Goal: Task Accomplishment & Management: Manage account settings

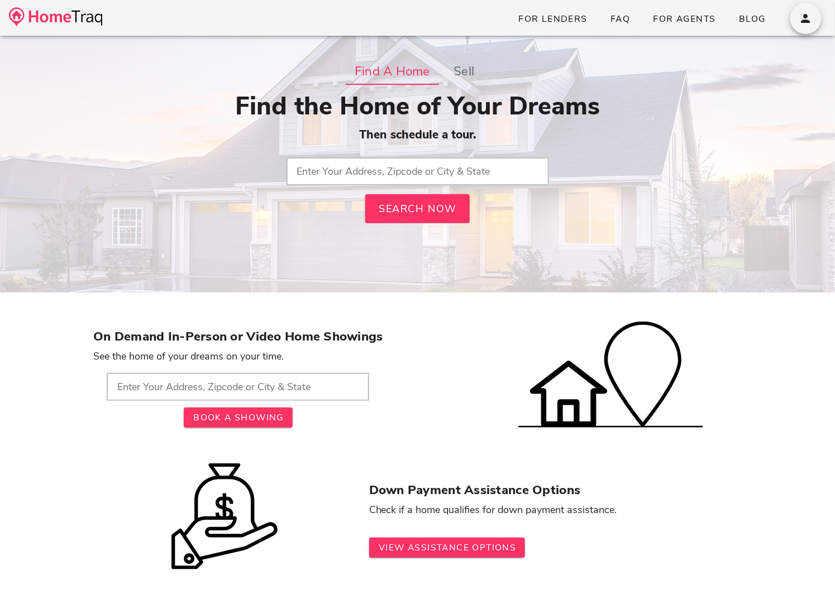
click at [679, 113] on h1 "Find the Home of Your Dreams" at bounding box center [417, 107] width 649 height 30
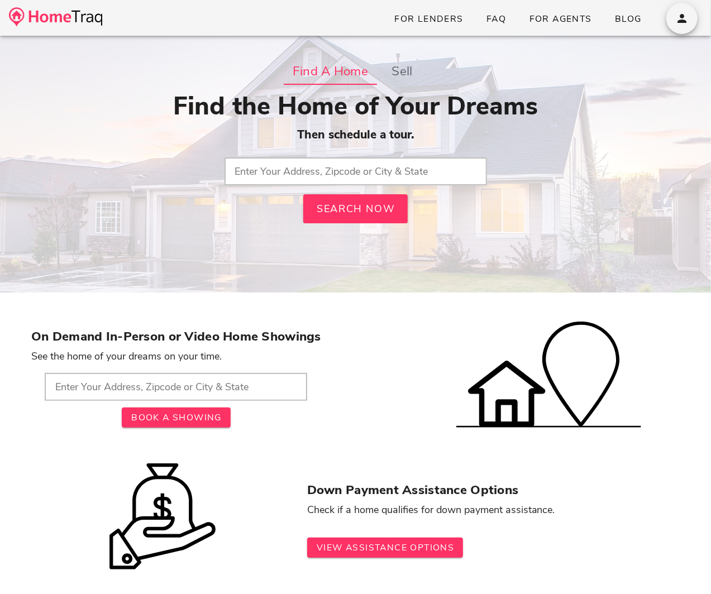
click at [532, 196] on div "Find the Home of Your Dreams Then schedule a tour. Search Now" at bounding box center [355, 158] width 649 height 132
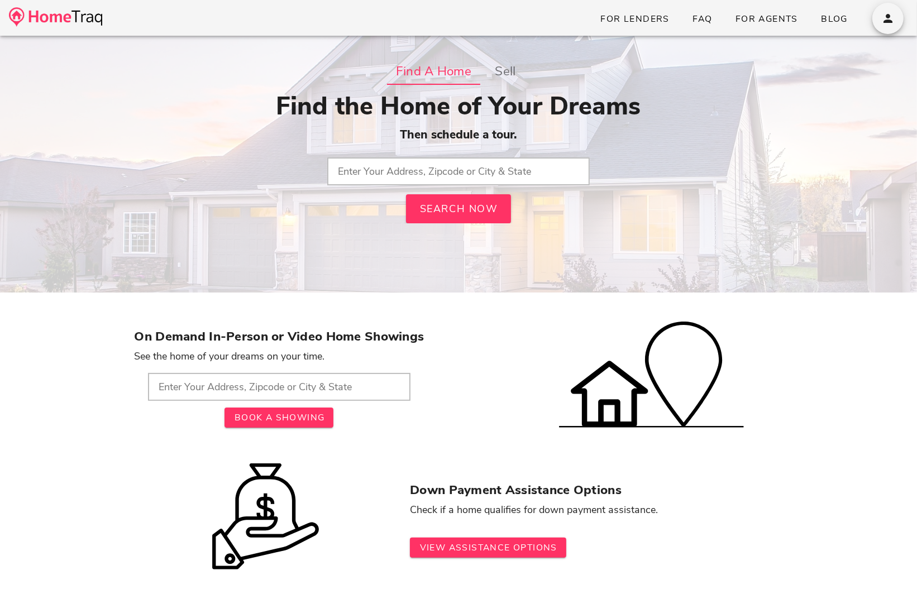
click at [473, 172] on input "text" at bounding box center [458, 172] width 263 height 28
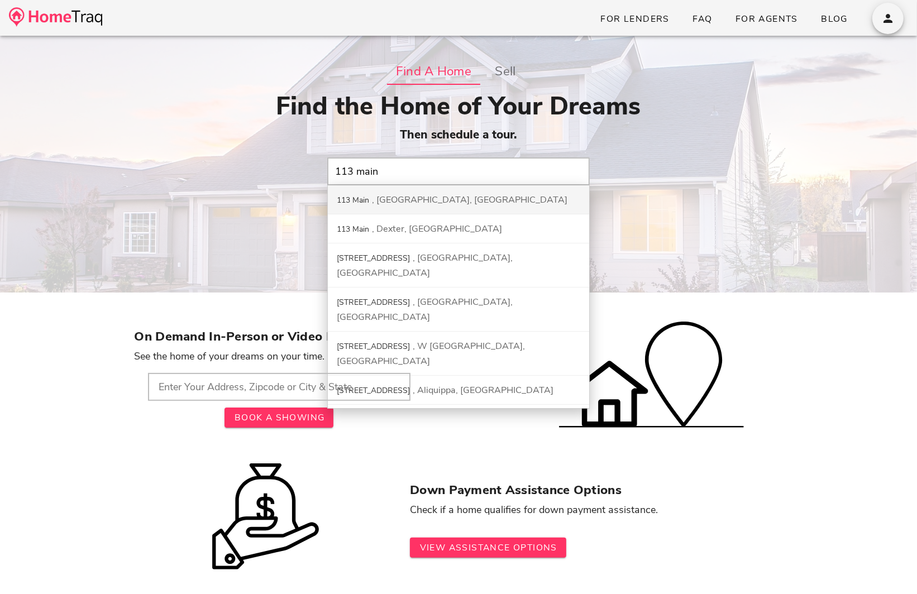
click at [472, 203] on div "113 Main South Bend, IN" at bounding box center [458, 199] width 261 height 29
type input "113 Main, South Bend, IN"
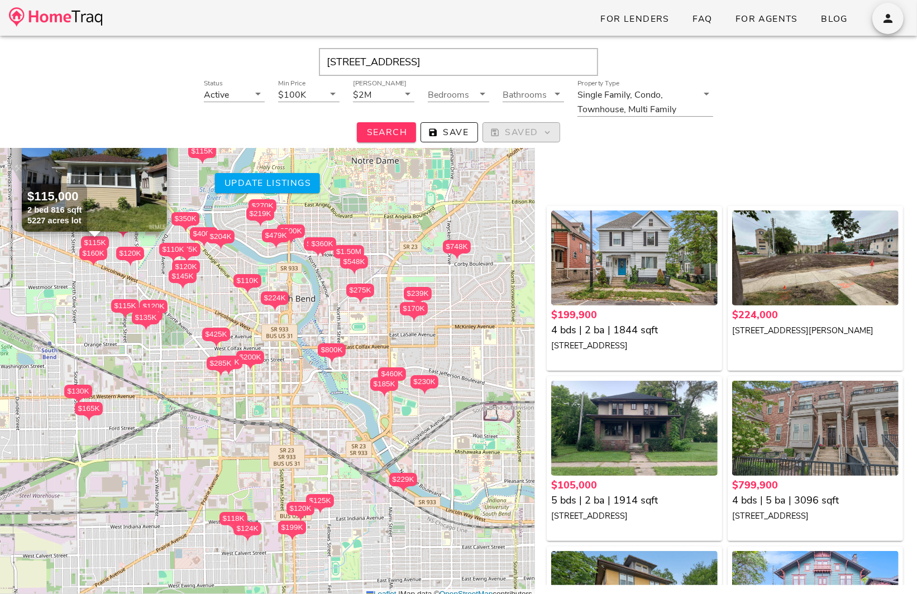
click at [524, 139] on button "Saved" at bounding box center [521, 132] width 77 height 20
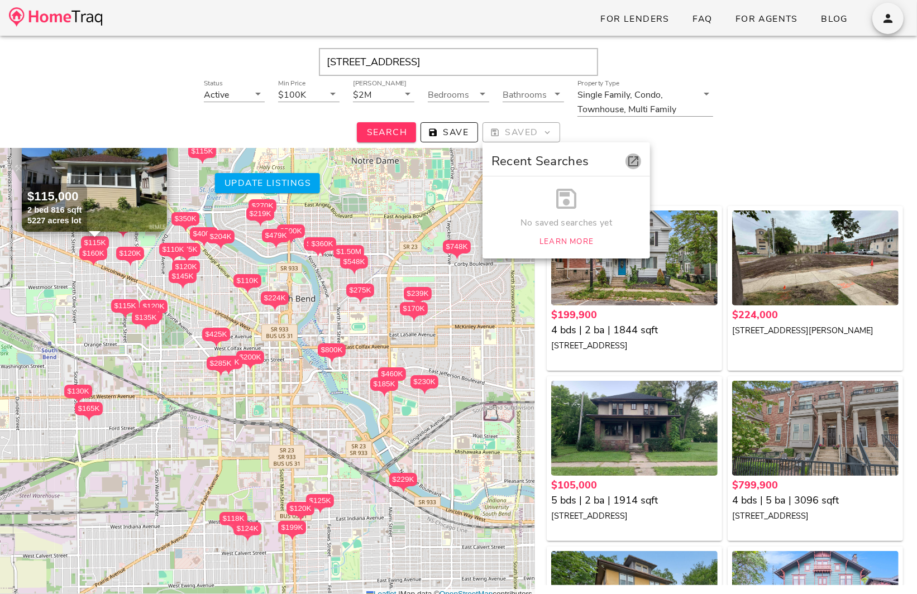
click at [637, 166] on icon "button" at bounding box center [633, 161] width 13 height 13
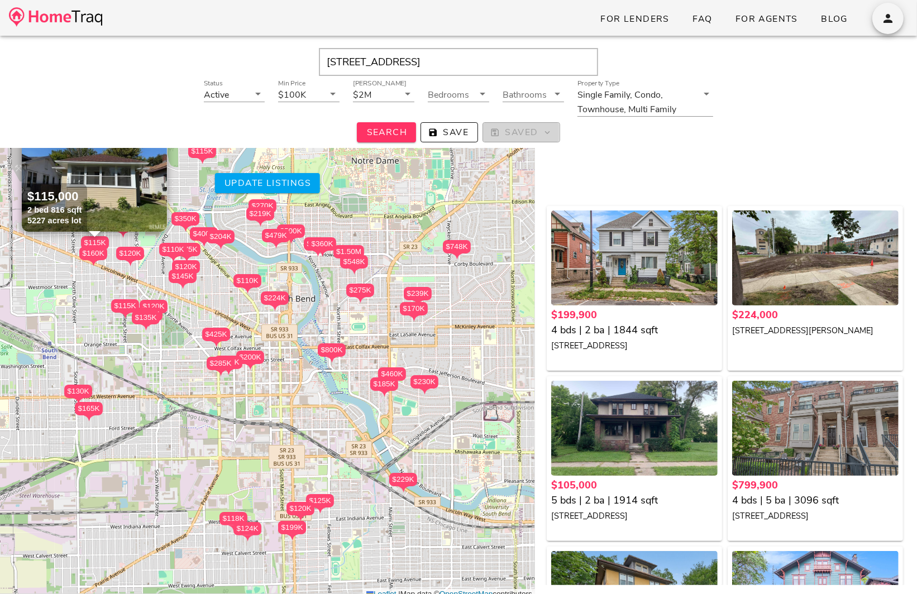
click at [525, 142] on button "Saved" at bounding box center [521, 132] width 77 height 20
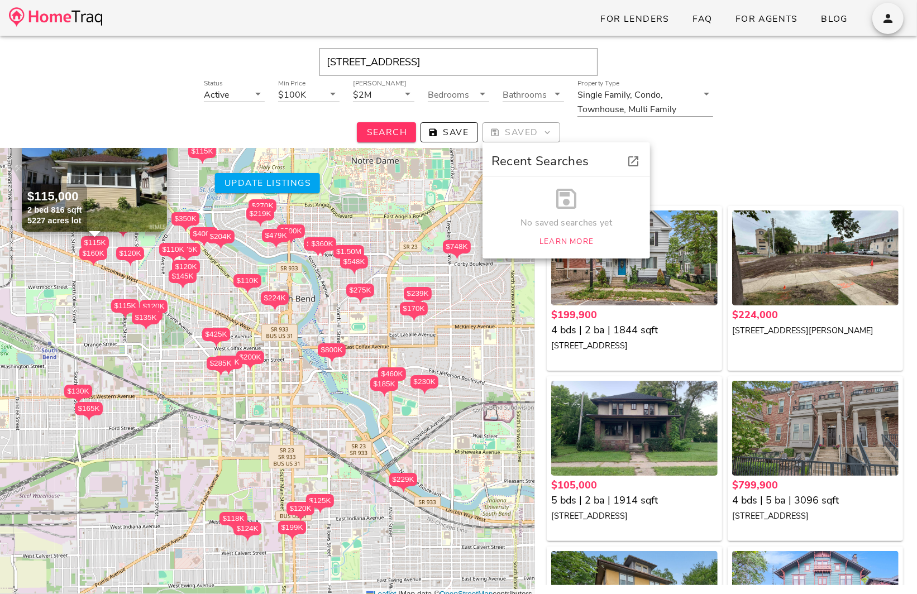
click at [584, 203] on div "No saved searches yet Learn More" at bounding box center [567, 218] width 168 height 82
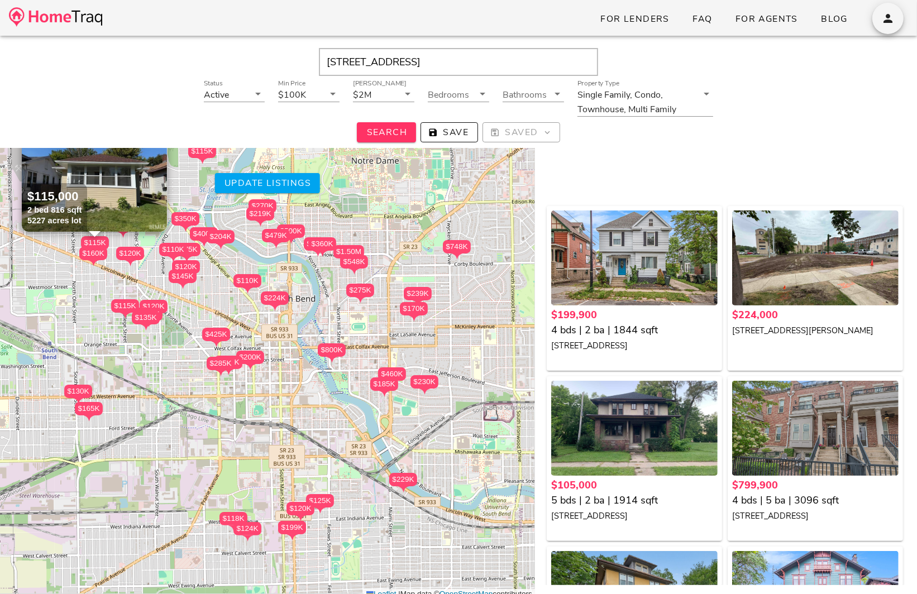
click at [584, 203] on div "$199,900 4 bds | 2 ba | 1844 sqft 509 W Jefferson Boulevard, South Bend IN 4660…" at bounding box center [726, 353] width 369 height 466
click at [526, 137] on span "Saved" at bounding box center [521, 132] width 58 height 12
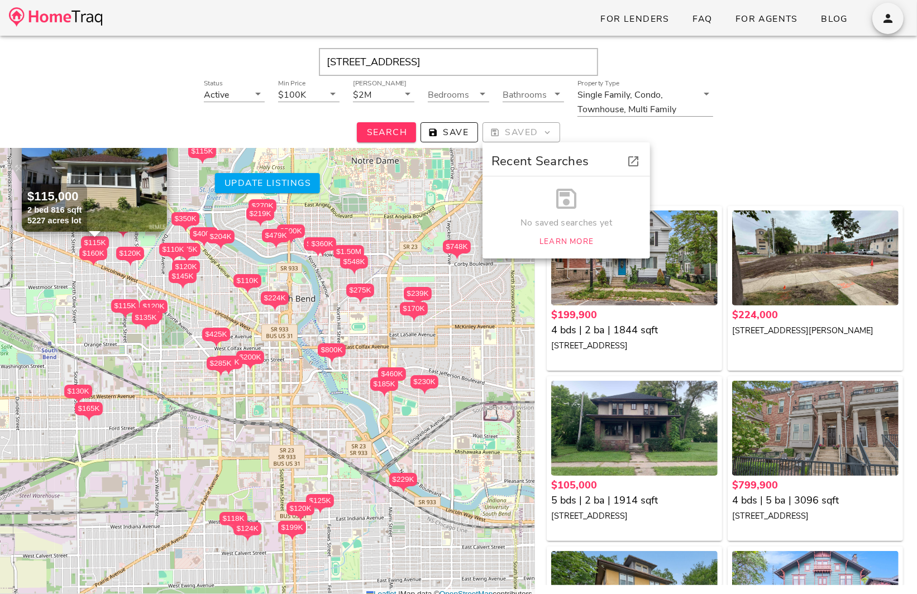
click at [579, 128] on div "Search Save Saved" at bounding box center [458, 132] width 897 height 20
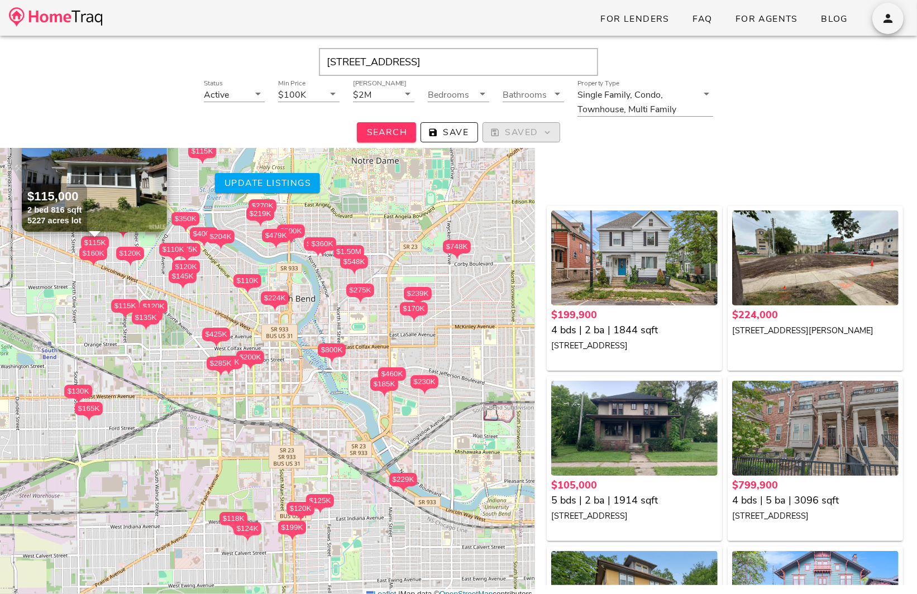
click at [551, 130] on icon "button" at bounding box center [548, 132] width 10 height 10
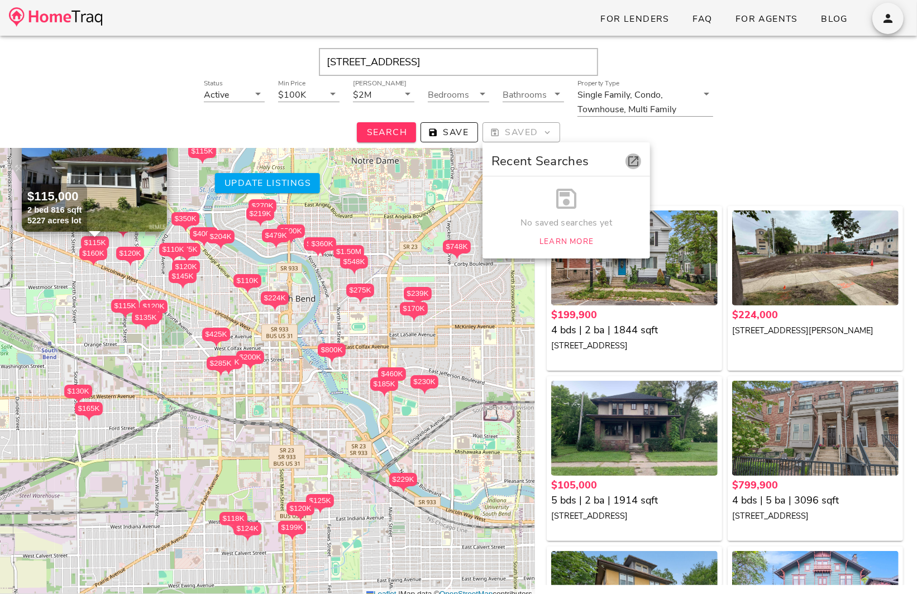
click at [639, 163] on icon "button" at bounding box center [633, 161] width 13 height 13
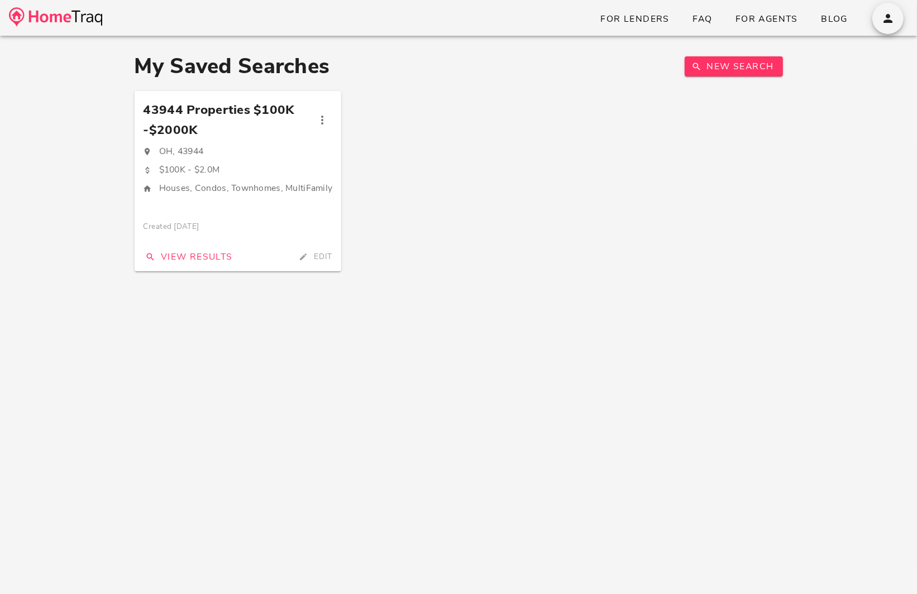
click at [268, 148] on div "OH, 43944" at bounding box center [238, 152] width 189 height 14
click at [240, 108] on span "43944 Properties $100K-$2000K" at bounding box center [228, 120] width 169 height 40
click at [188, 255] on span "View Results" at bounding box center [188, 257] width 89 height 12
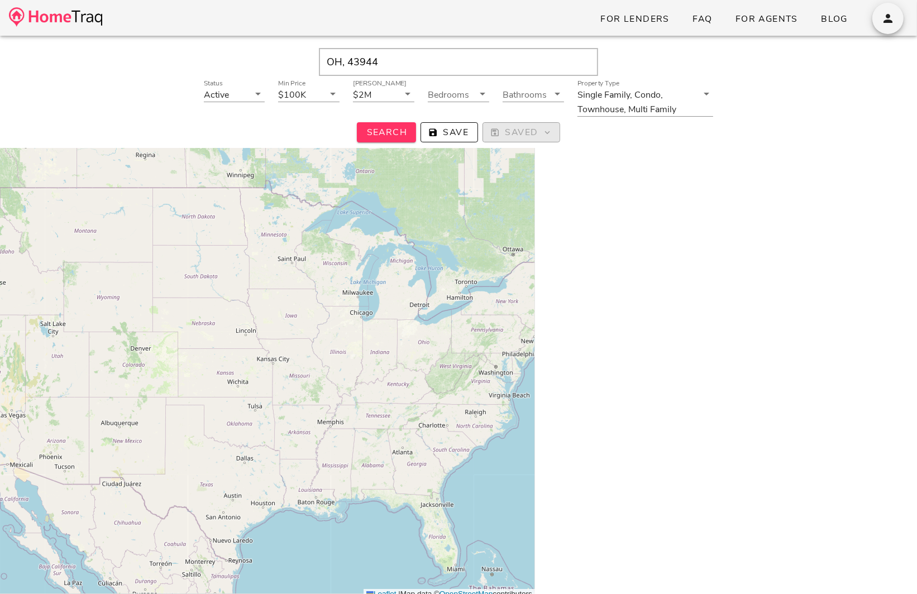
click at [539, 131] on span "Saved" at bounding box center [521, 132] width 58 height 12
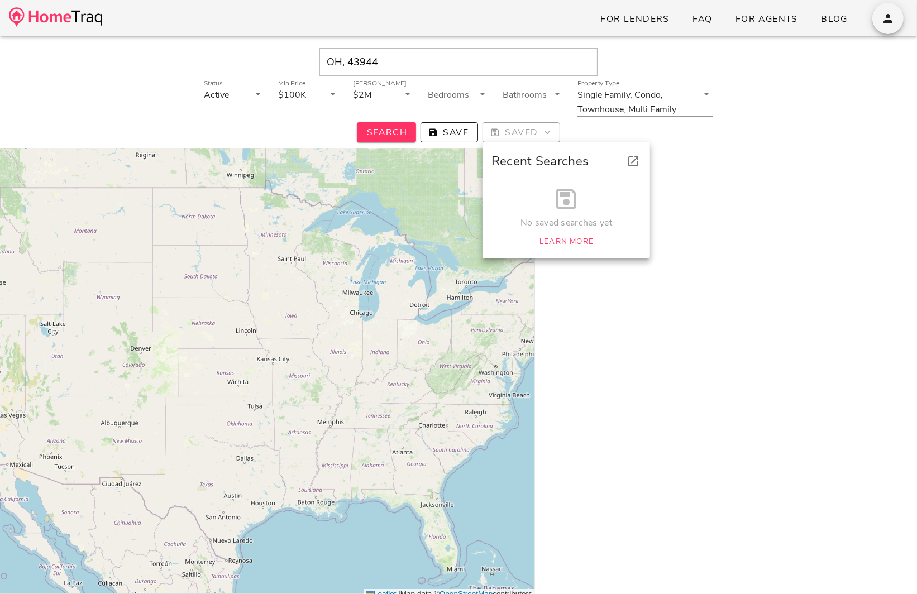
click at [567, 223] on div "No saved searches yet" at bounding box center [567, 223] width 150 height 13
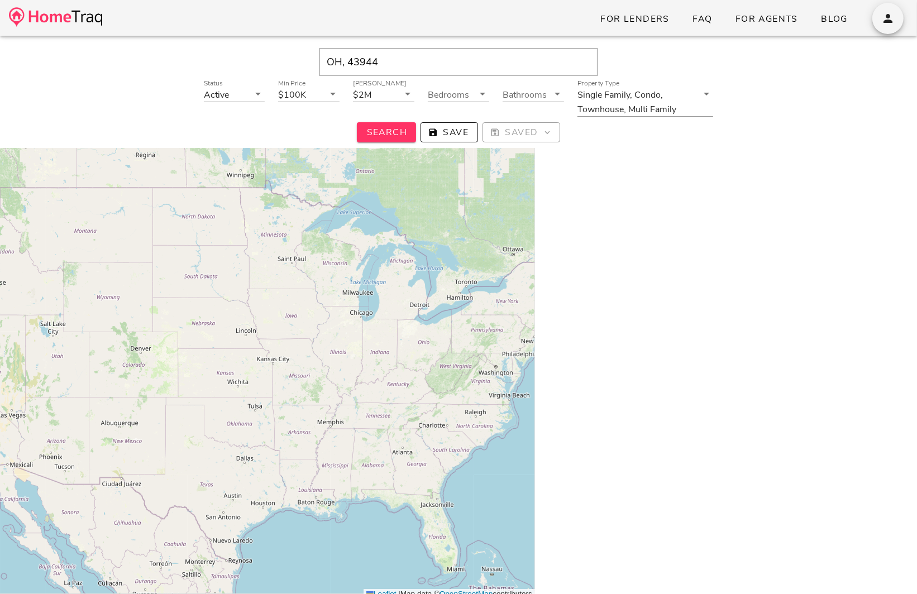
click at [651, 206] on div at bounding box center [726, 407] width 382 height 588
click at [543, 131] on icon "button" at bounding box center [548, 132] width 10 height 10
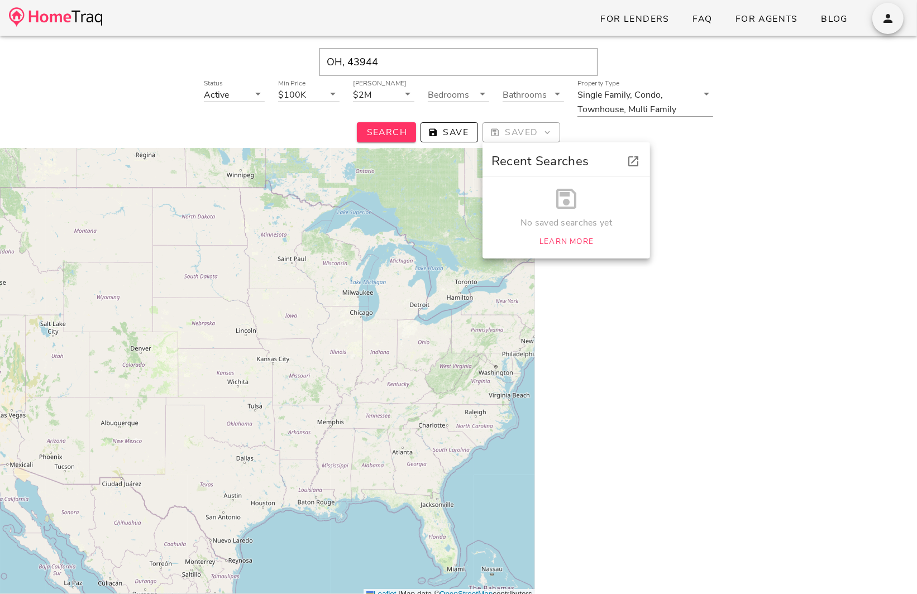
click at [645, 178] on div "No saved searches yet Learn More" at bounding box center [567, 218] width 168 height 82
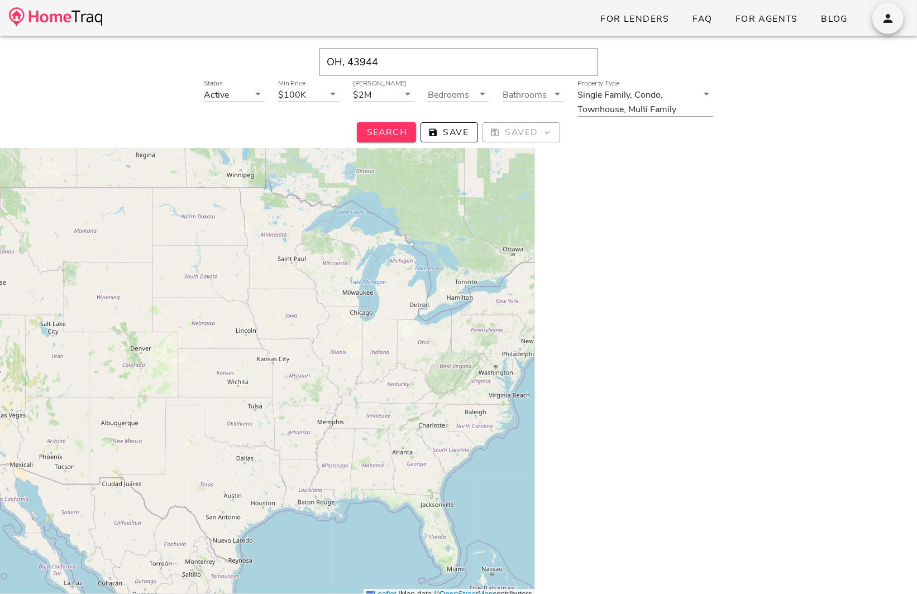
click at [625, 326] on div at bounding box center [726, 407] width 382 height 588
click at [896, 12] on span "button" at bounding box center [888, 18] width 31 height 13
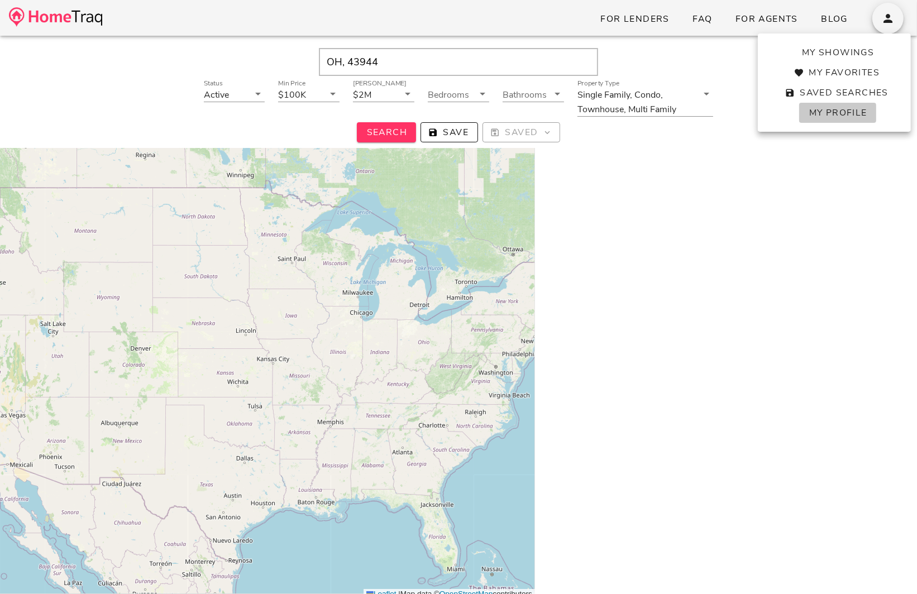
click at [839, 110] on span "My Profile" at bounding box center [837, 113] width 59 height 12
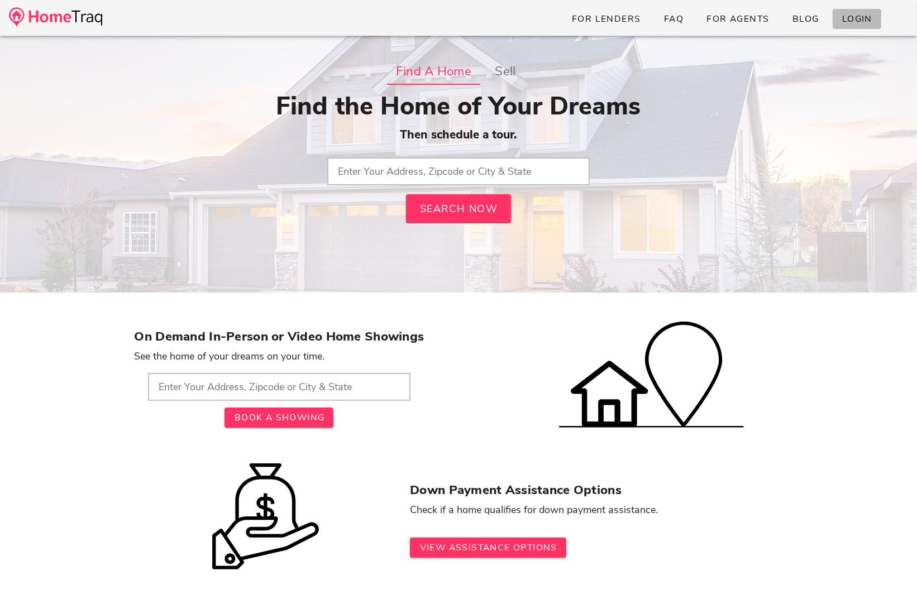
click at [852, 23] on span "Login" at bounding box center [857, 19] width 31 height 12
click at [365, 169] on input "text" at bounding box center [458, 172] width 263 height 28
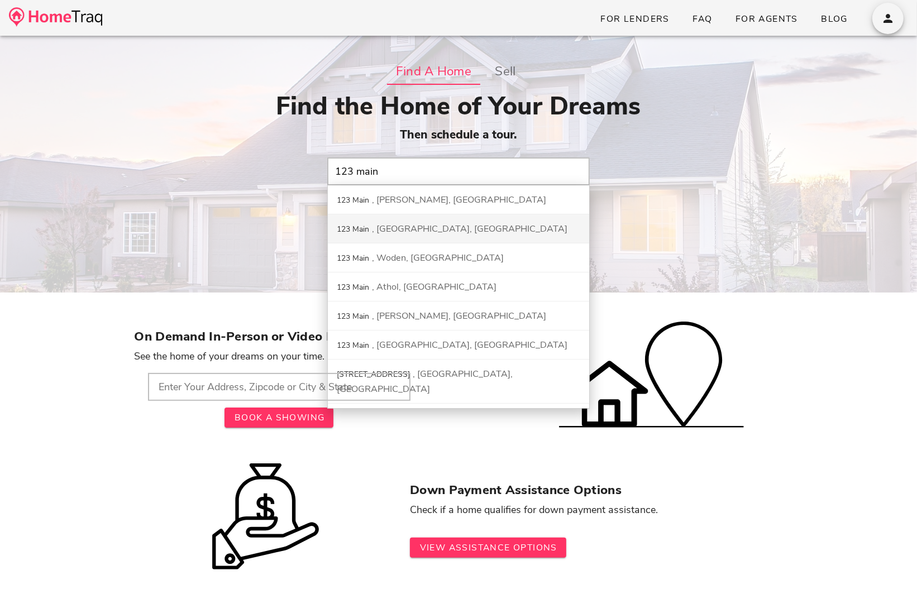
click at [417, 229] on div "[GEOGRAPHIC_DATA], [GEOGRAPHIC_DATA]" at bounding box center [470, 229] width 196 height 12
type input "123 Main, Richmond, OH"
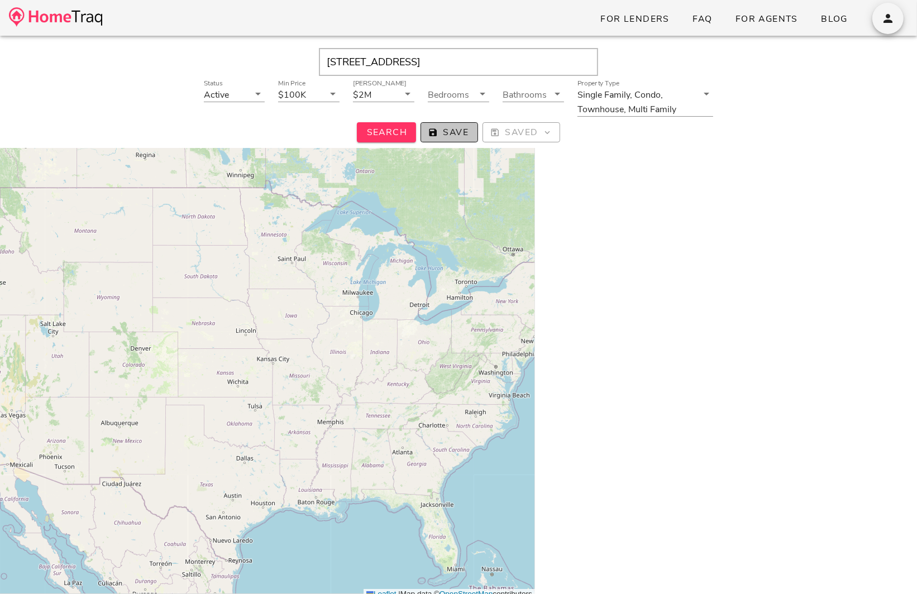
click at [449, 135] on span "Save" at bounding box center [449, 132] width 39 height 12
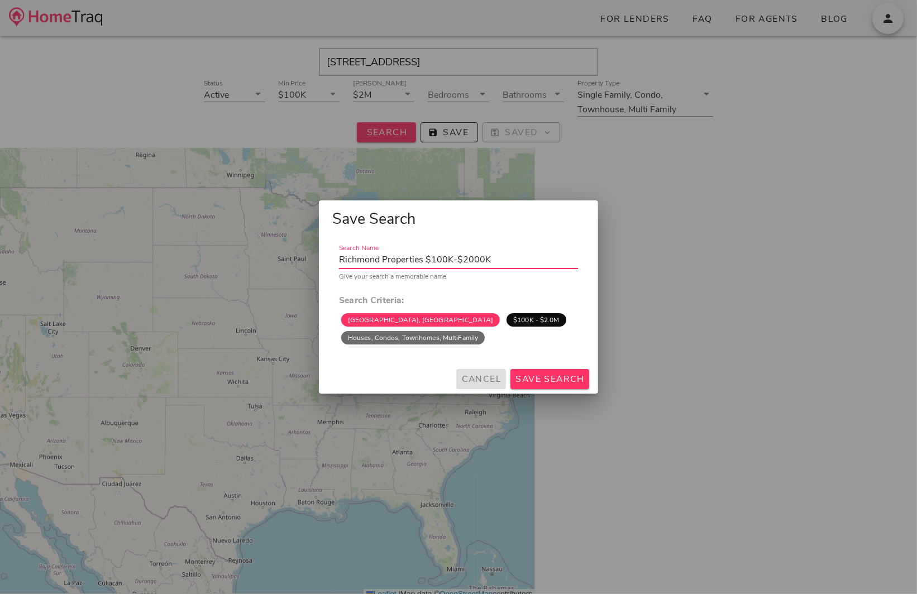
click at [470, 372] on button "Cancel" at bounding box center [481, 379] width 50 height 20
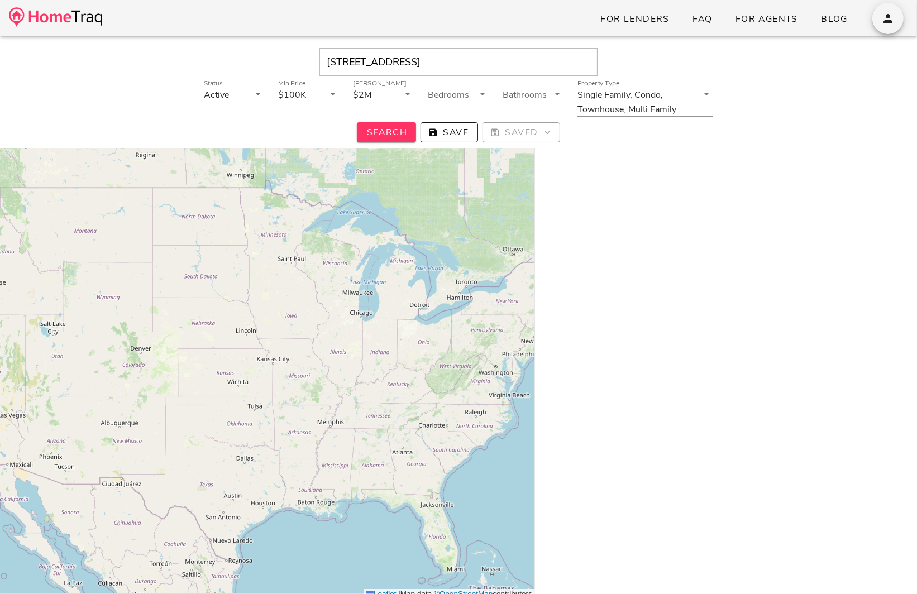
drag, startPoint x: 492, startPoint y: 58, endPoint x: 284, endPoint y: 58, distance: 207.8
click at [285, 58] on div "[STREET_ADDRESS]" at bounding box center [459, 62] width 884 height 28
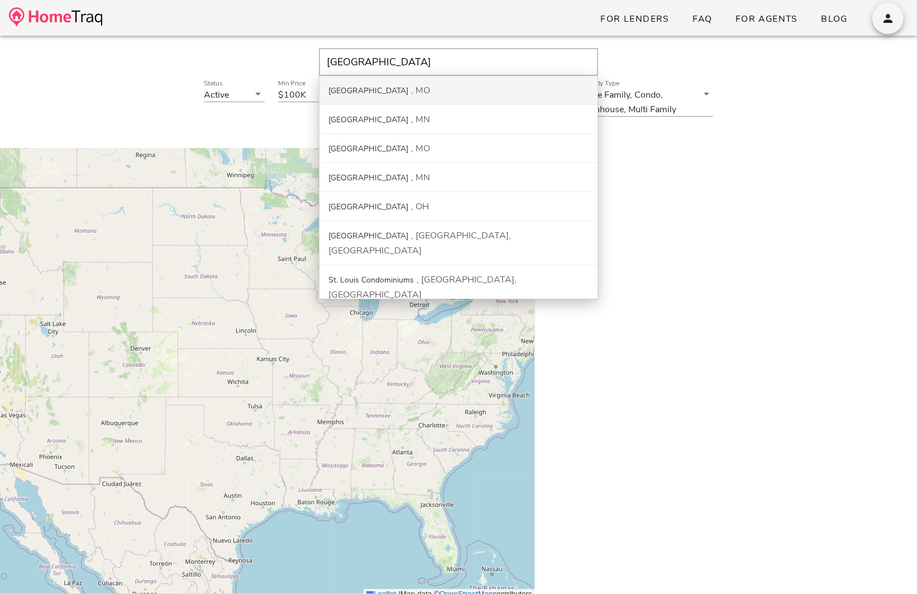
click at [411, 94] on div "MO" at bounding box center [420, 90] width 19 height 12
type input "[GEOGRAPHIC_DATA], [GEOGRAPHIC_DATA]"
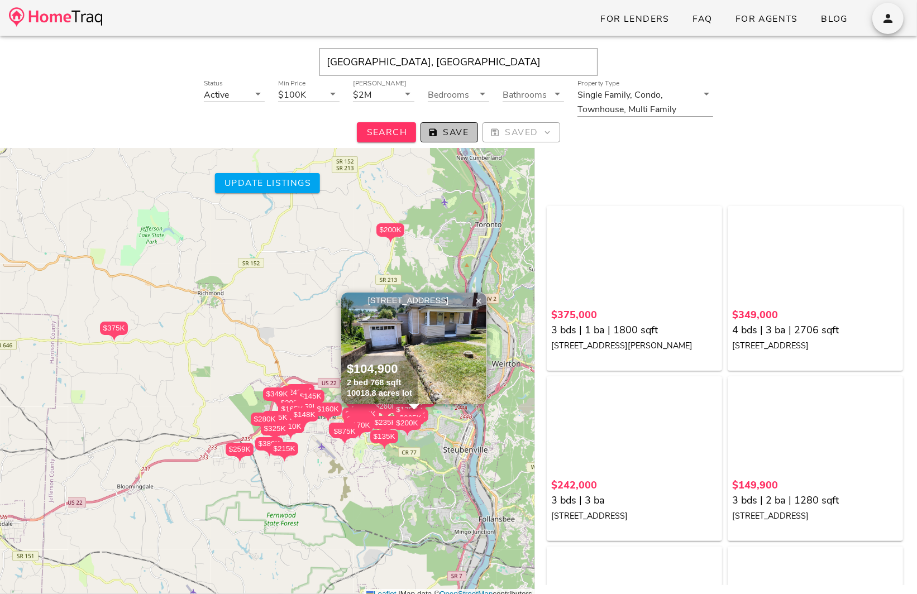
click at [440, 134] on span "Save" at bounding box center [449, 132] width 39 height 12
type input "St. Louis Properties $100K-$2000K"
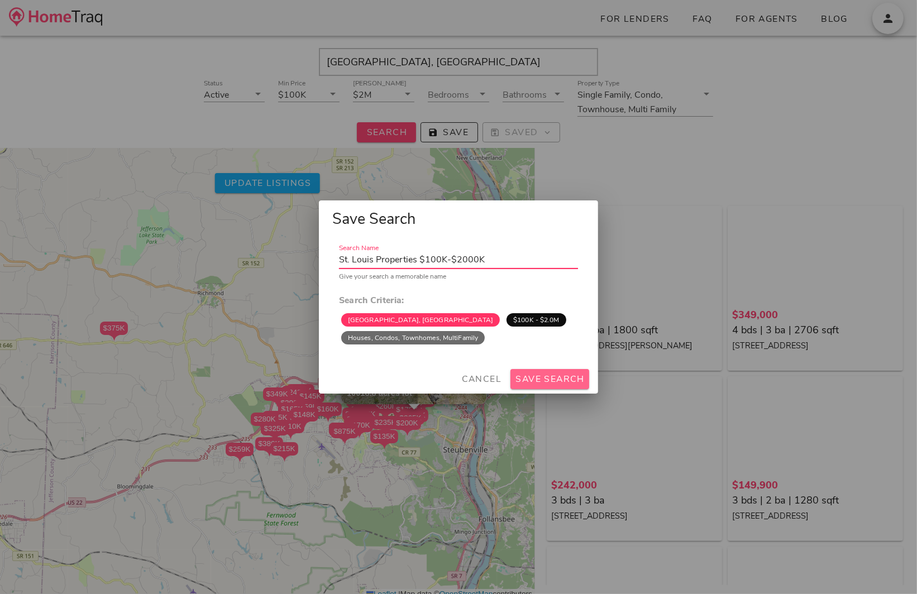
click at [548, 384] on span "Save Search" at bounding box center [550, 379] width 70 height 12
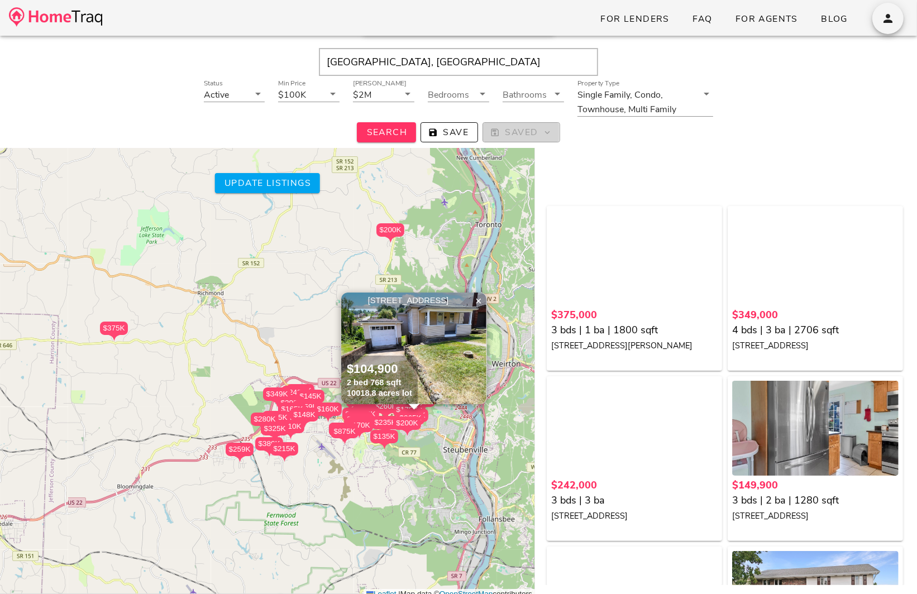
click at [518, 140] on button "Saved" at bounding box center [521, 132] width 77 height 20
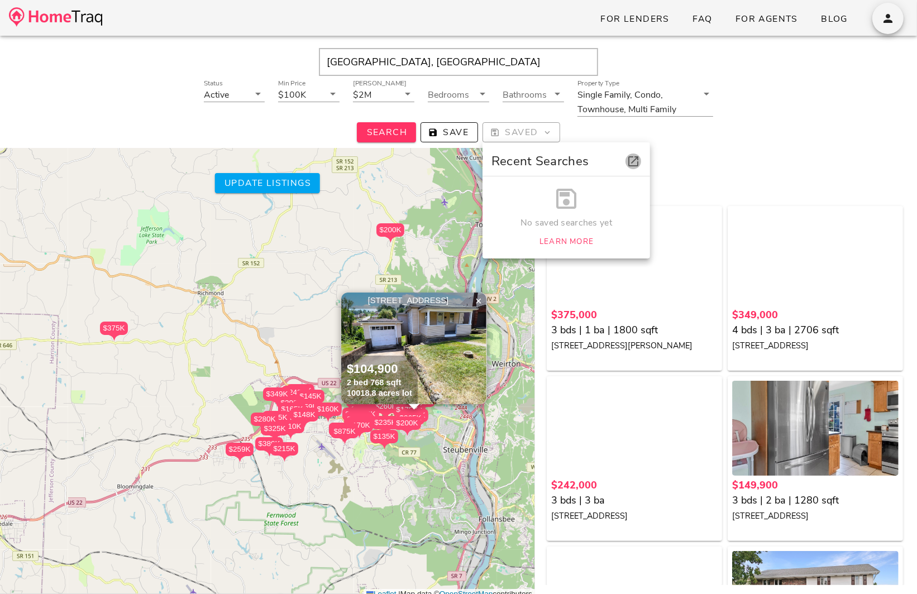
click at [636, 165] on icon "button" at bounding box center [633, 161] width 13 height 13
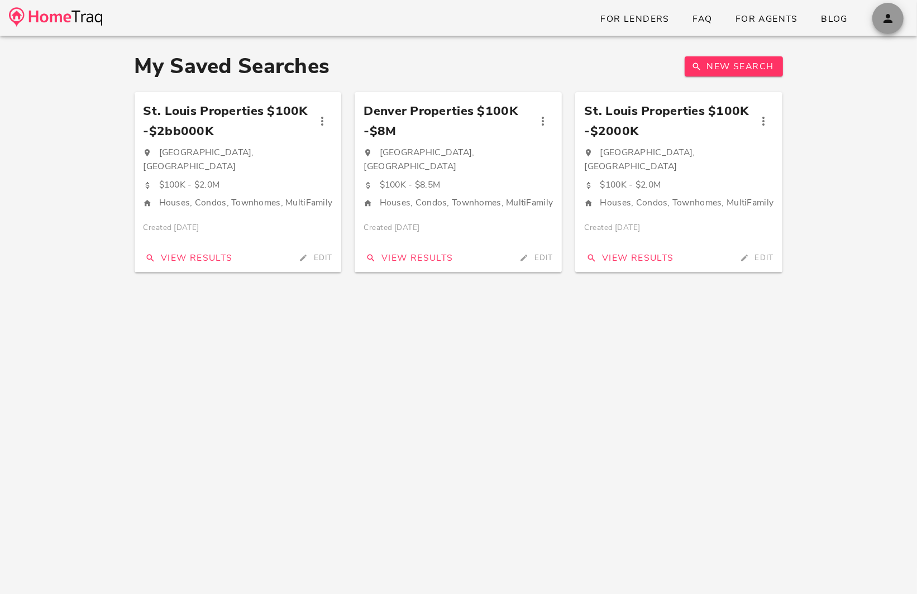
click at [888, 21] on icon "button" at bounding box center [888, 18] width 13 height 13
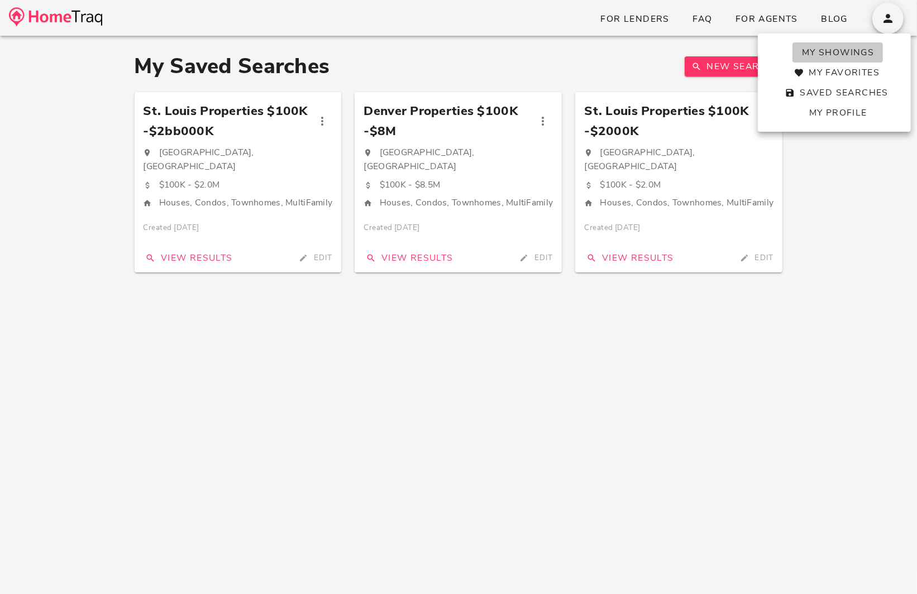
click at [840, 47] on span "My Showings" at bounding box center [838, 52] width 73 height 12
